Goal: Information Seeking & Learning: Check status

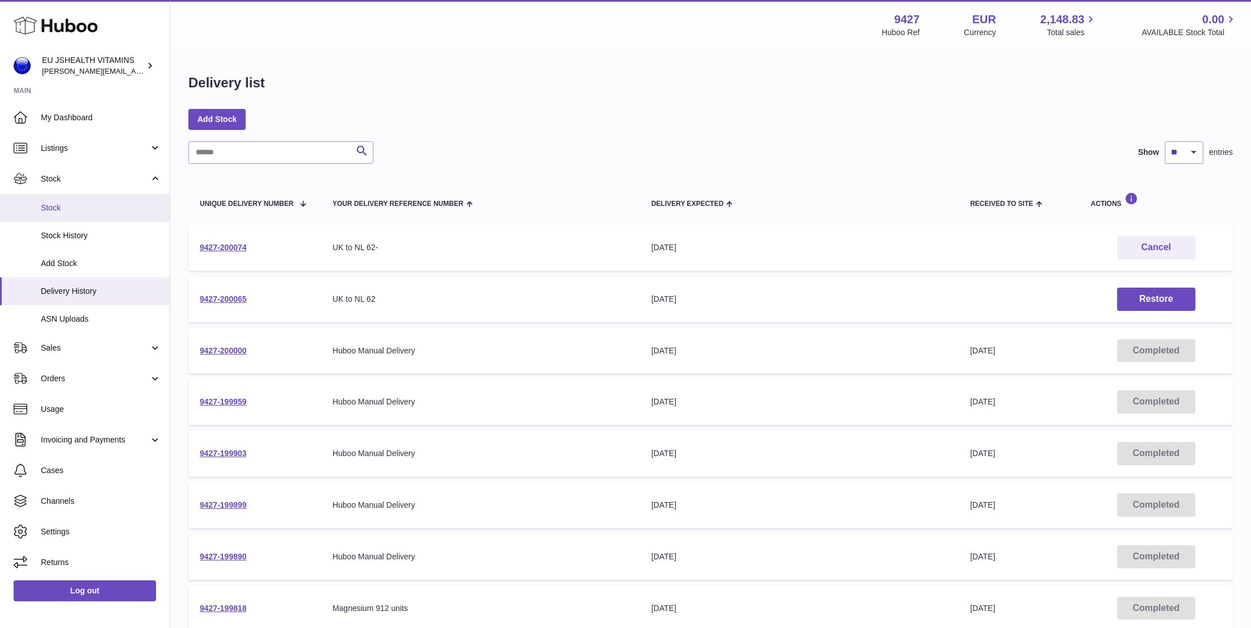
click at [104, 217] on link "Stock" at bounding box center [85, 208] width 170 height 28
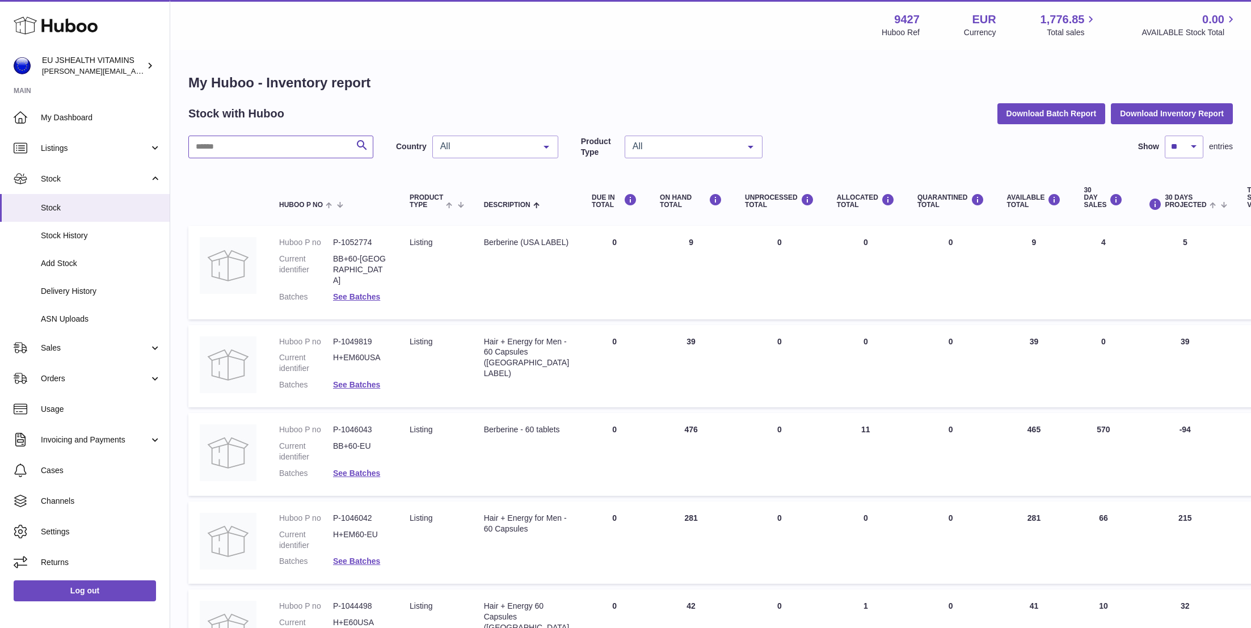
click at [254, 151] on input "text" at bounding box center [280, 147] width 185 height 23
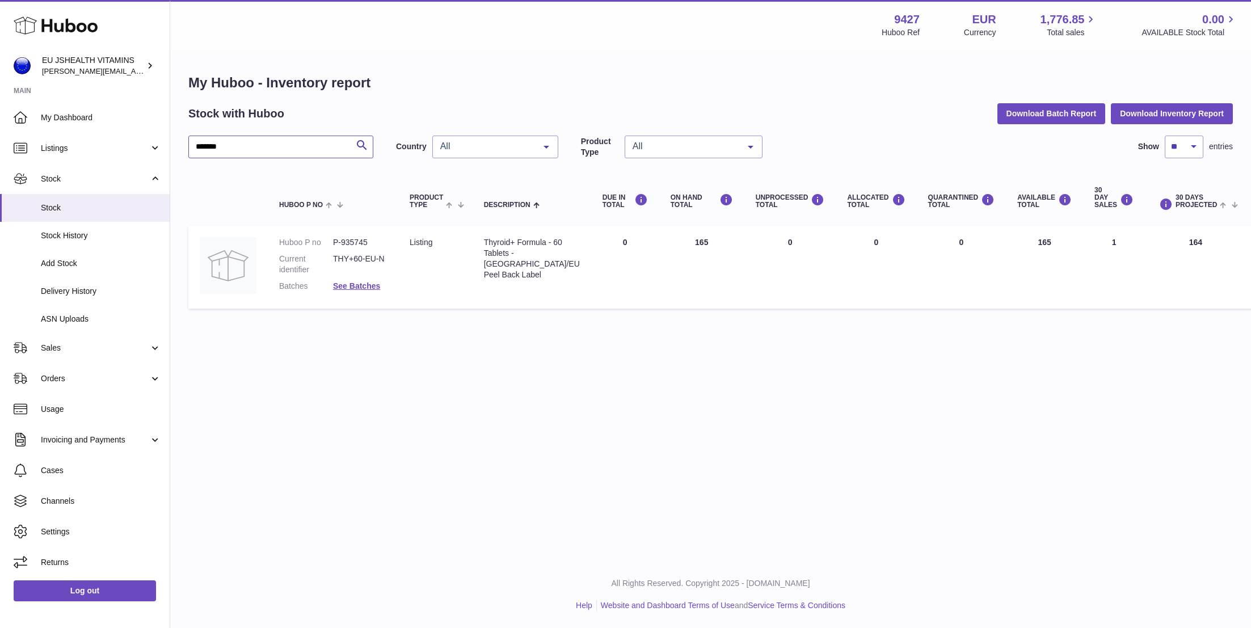
type input "*******"
drag, startPoint x: 1016, startPoint y: 241, endPoint x: 998, endPoint y: 240, distance: 17.6
click at [1006, 241] on td "AVAILABLE Total 165" at bounding box center [1044, 267] width 77 height 83
copy td "165"
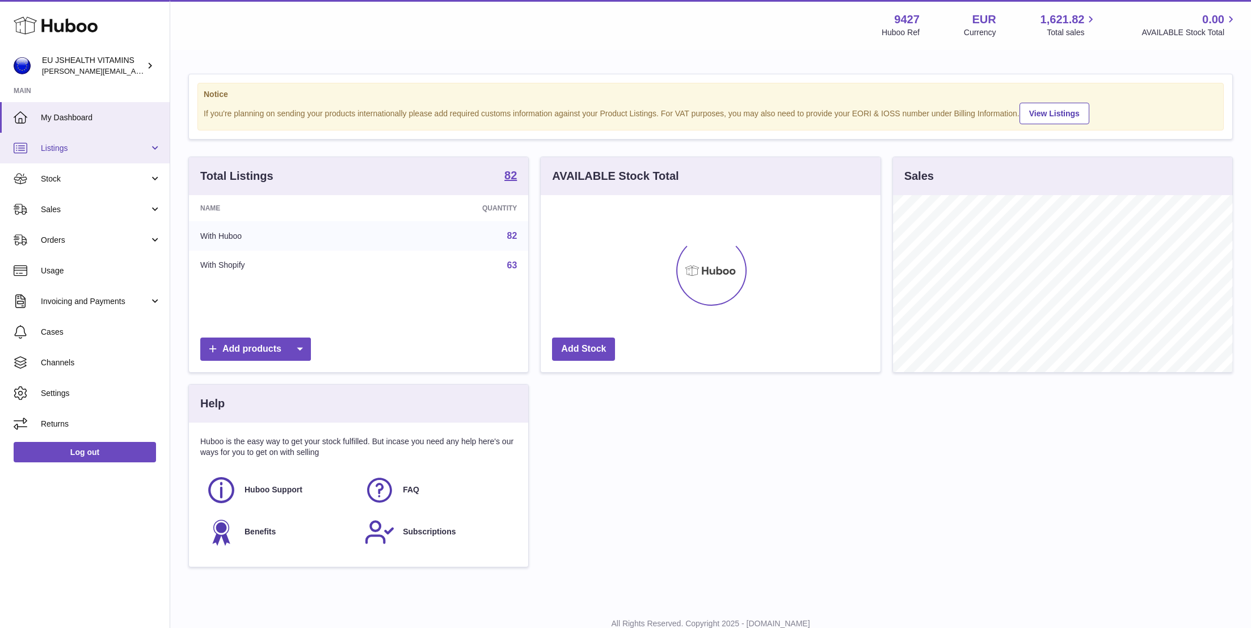
scroll to position [177, 340]
click at [140, 71] on div "EU JSHEALTH VITAMINS laura@jessicasepel.com" at bounding box center [93, 66] width 102 height 22
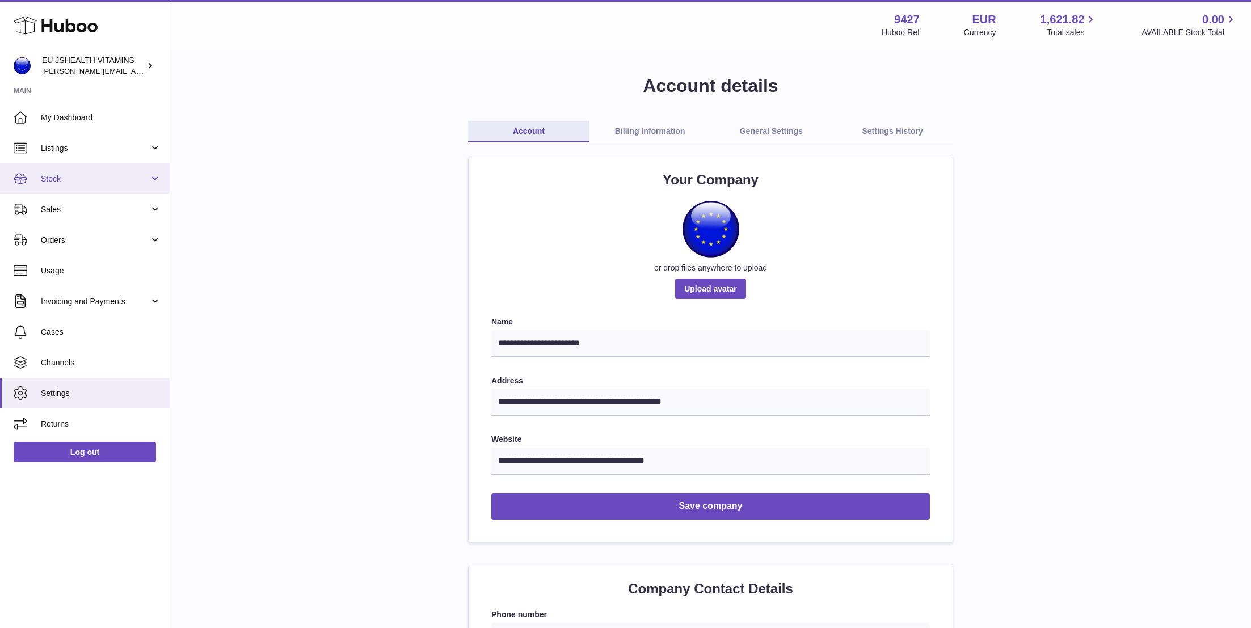
click at [112, 184] on span "Stock" at bounding box center [95, 179] width 108 height 11
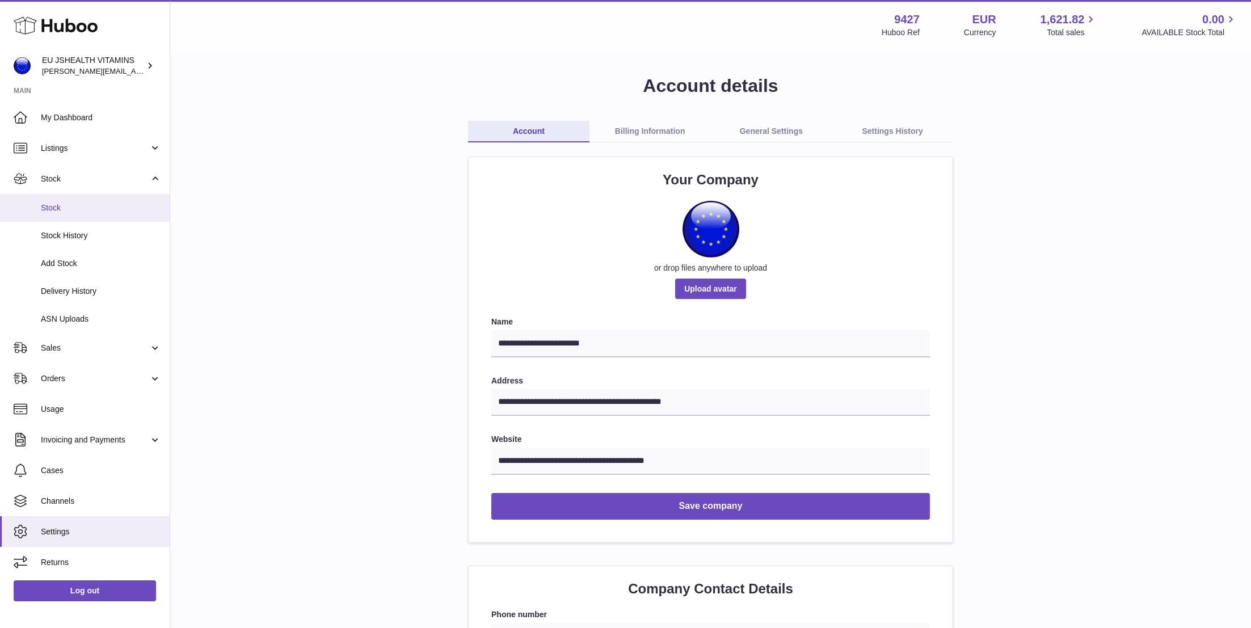
click at [113, 211] on span "Stock" at bounding box center [101, 208] width 120 height 11
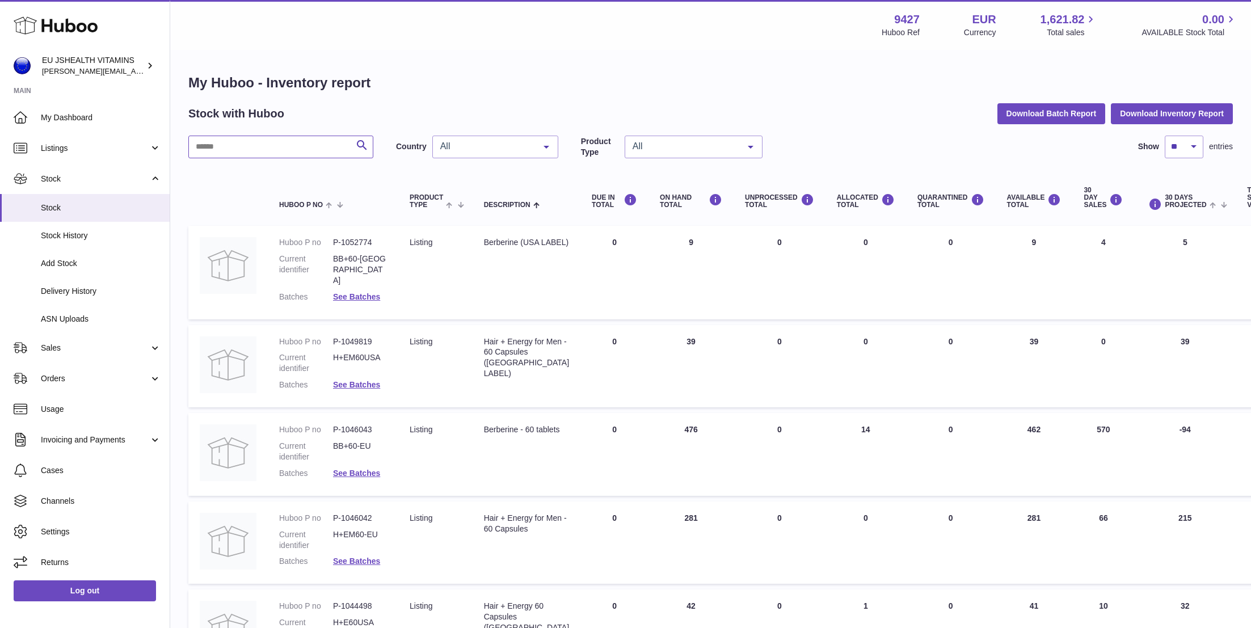
click at [329, 151] on input "text" at bounding box center [280, 147] width 185 height 23
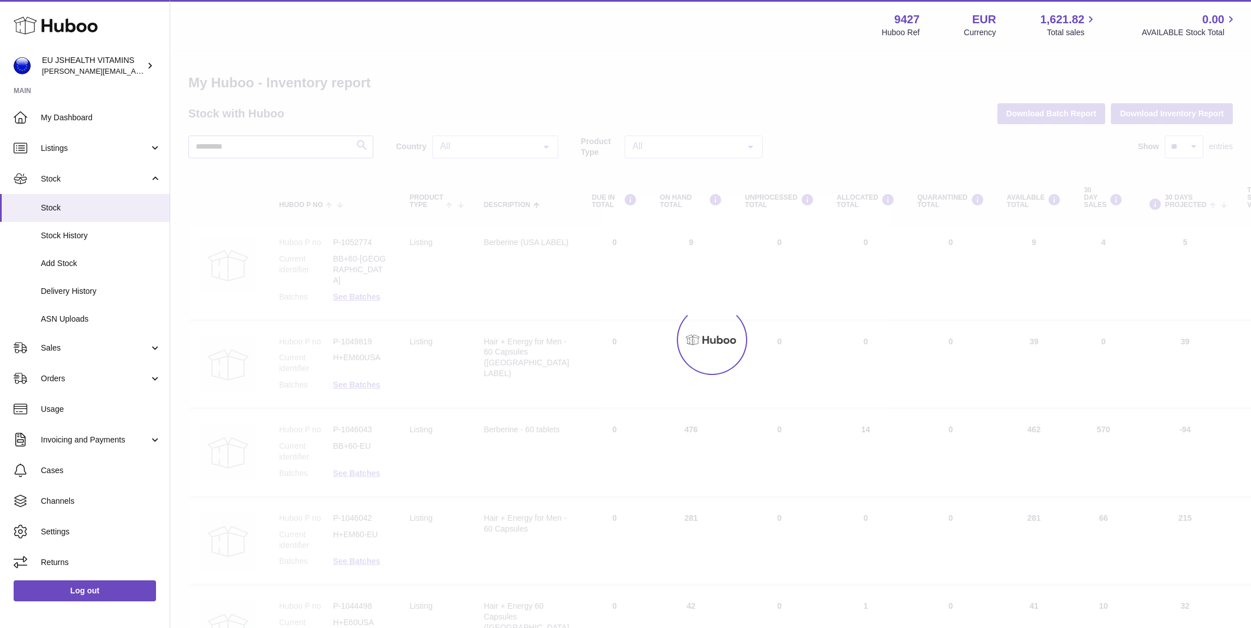
type input "*********"
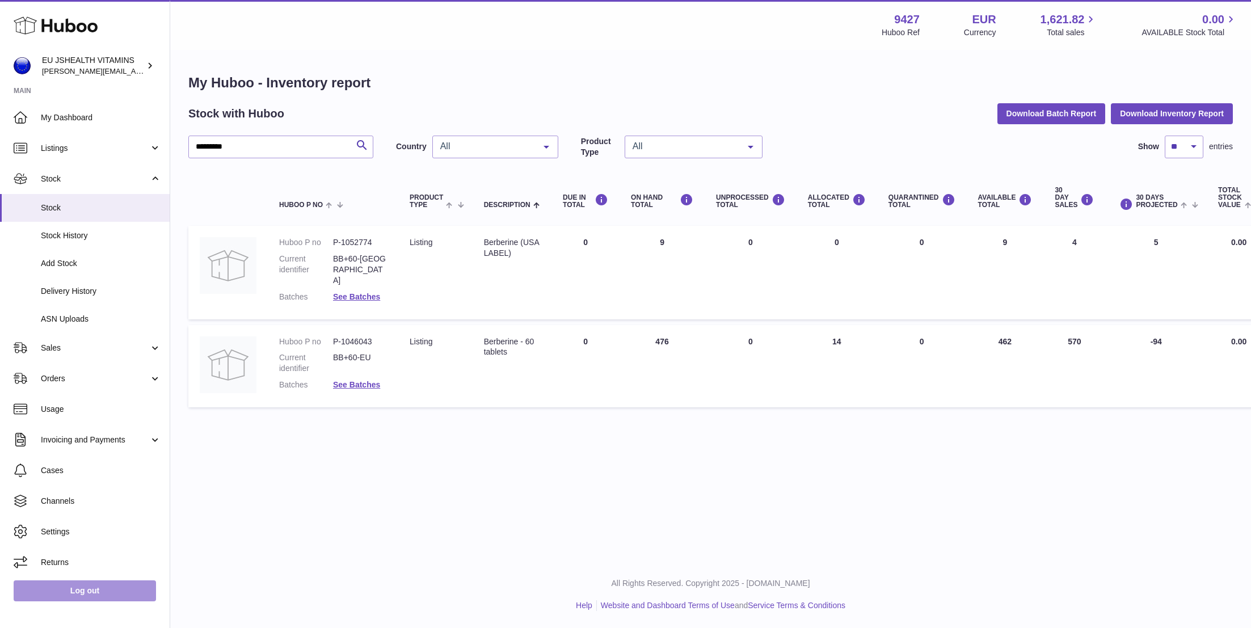
click at [78, 583] on link "Log out" at bounding box center [85, 590] width 142 height 20
